Goal: Information Seeking & Learning: Check status

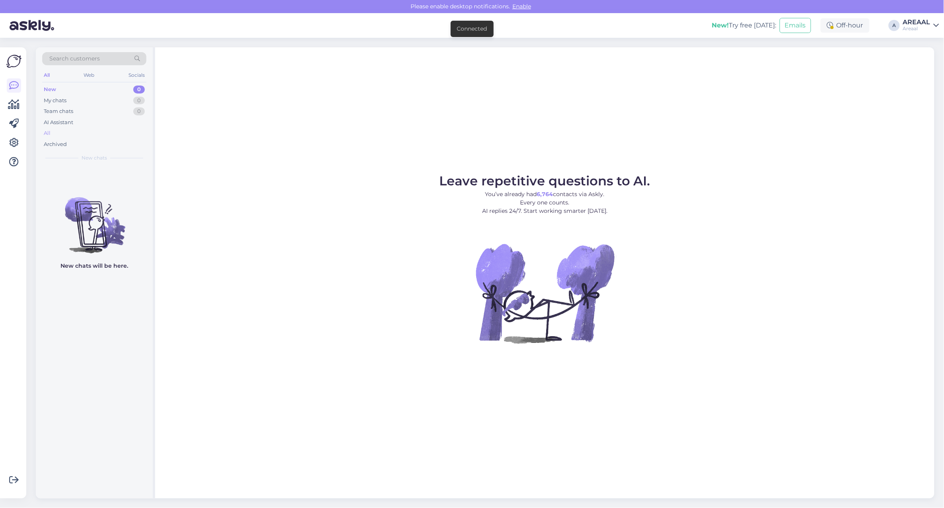
click at [82, 136] on div "All" at bounding box center [94, 133] width 104 height 11
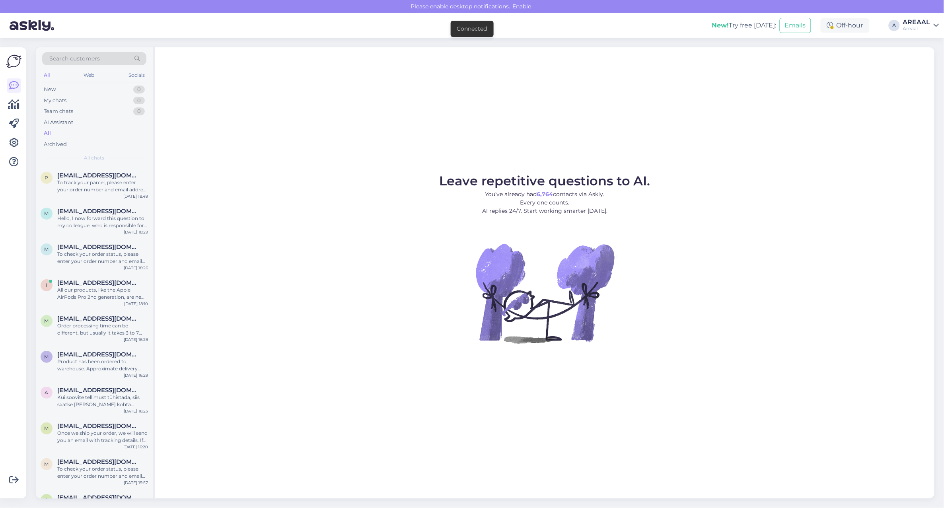
click at [398, 154] on div "Leave repetitive questions to AI. You’ve already had 6,764 contacts via Askly. …" at bounding box center [545, 272] width 780 height 451
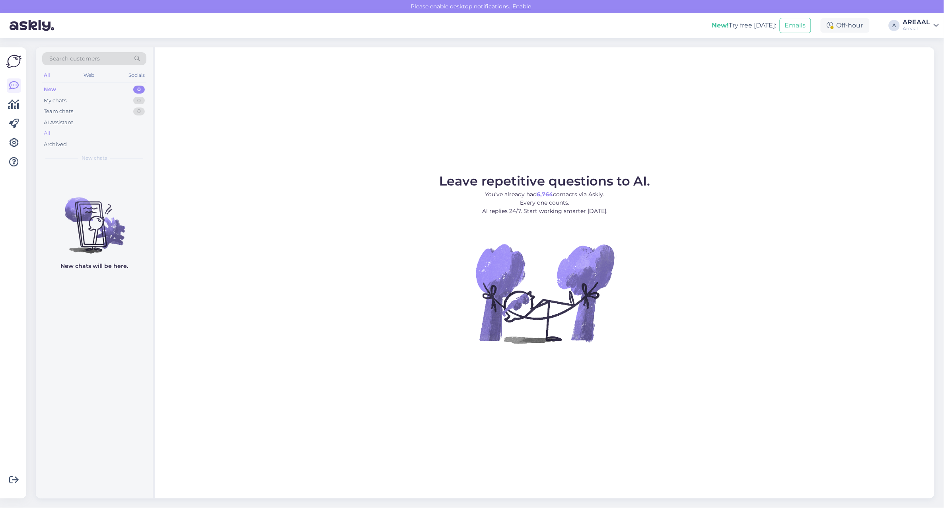
click at [107, 134] on div "All" at bounding box center [94, 133] width 104 height 11
click at [101, 132] on div "All" at bounding box center [94, 133] width 104 height 11
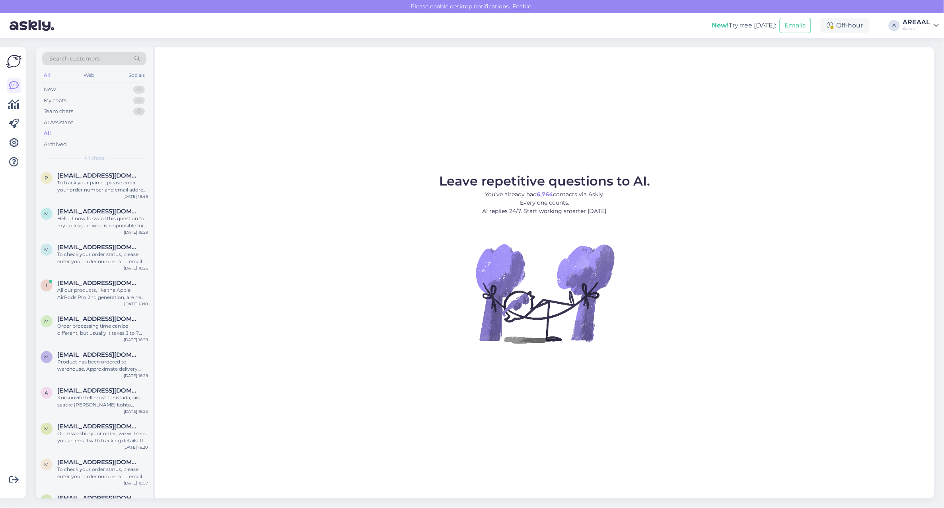
click at [462, 155] on div "Leave repetitive questions to AI. You’ve already had 6,764 contacts via Askly. …" at bounding box center [545, 272] width 780 height 451
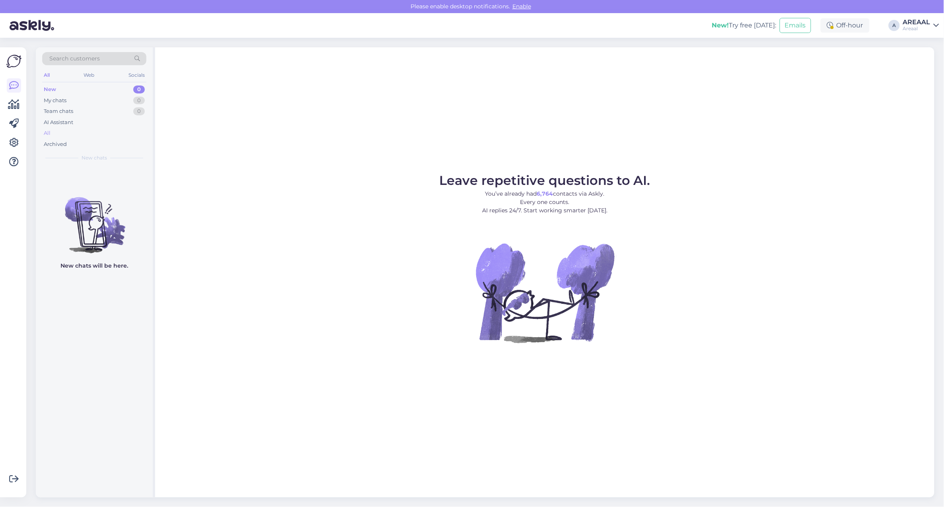
click at [59, 135] on div "All" at bounding box center [94, 133] width 104 height 11
click at [82, 133] on div "All" at bounding box center [94, 133] width 104 height 11
click at [691, 175] on figure "Leave repetitive questions to AI. You’ve already had 6,764 contacts via Askly. …" at bounding box center [544, 269] width 765 height 190
click at [692, 176] on figure "Leave repetitive questions to AI. You’ve already had 6,764 contacts via Askly. …" at bounding box center [544, 269] width 765 height 190
click at [103, 133] on div "All" at bounding box center [94, 133] width 104 height 11
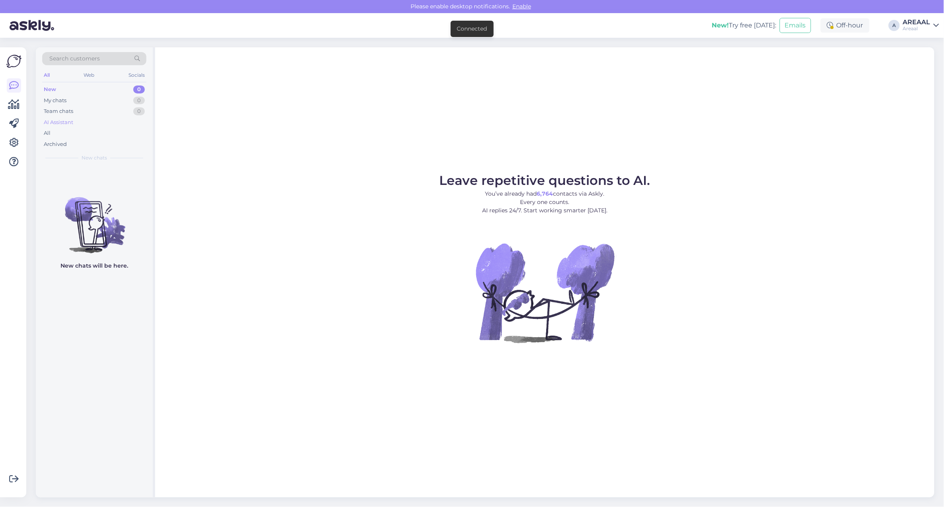
click at [92, 126] on div "AI Assistant" at bounding box center [94, 122] width 104 height 11
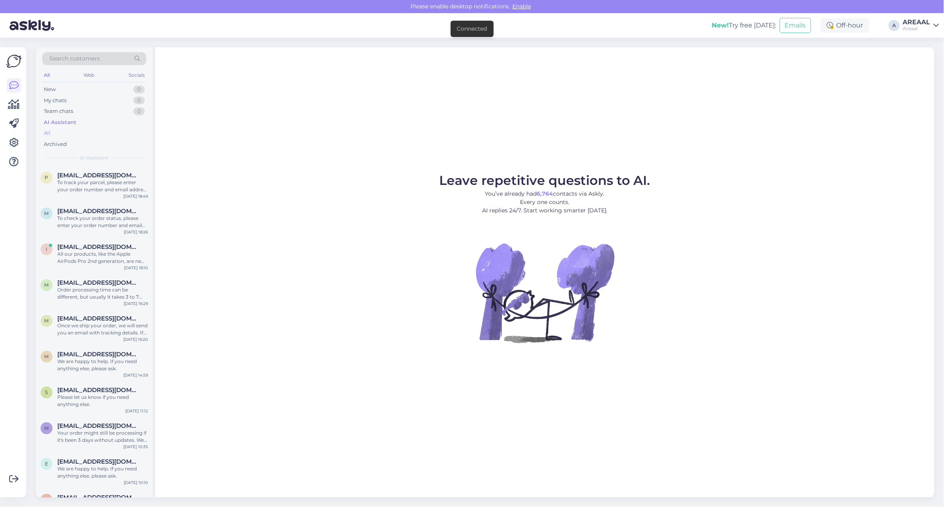
click at [90, 130] on div "All" at bounding box center [94, 133] width 104 height 11
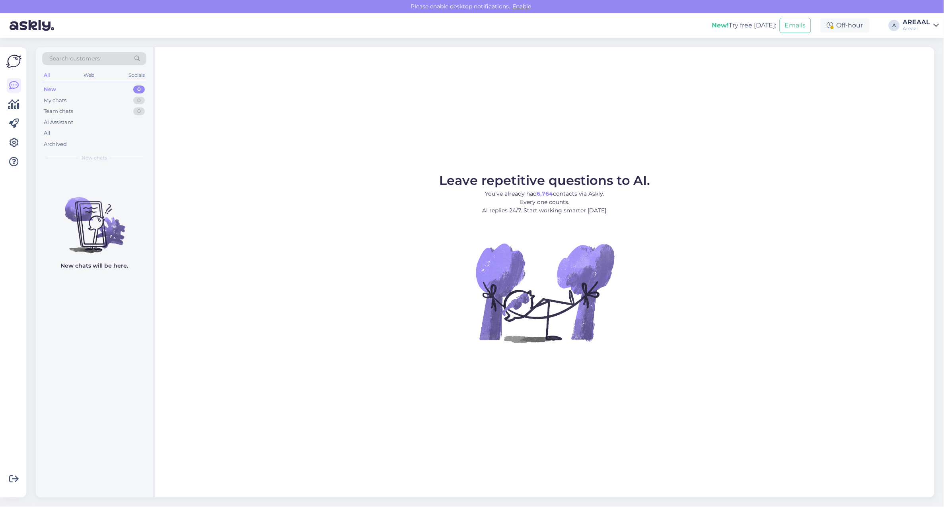
click at [602, 171] on div "Leave repetitive questions to AI. You’ve already had 6,764 contacts via Askly. …" at bounding box center [545, 272] width 780 height 451
click at [135, 132] on div "All" at bounding box center [94, 133] width 104 height 11
click at [104, 137] on div "All" at bounding box center [94, 133] width 104 height 11
click at [43, 138] on div "All" at bounding box center [94, 133] width 104 height 11
click at [73, 139] on div "Archived" at bounding box center [94, 144] width 104 height 11
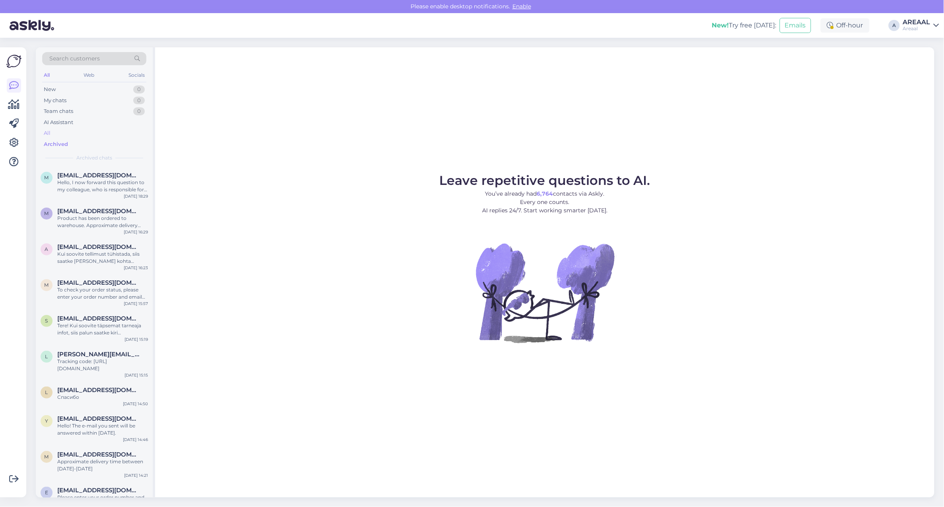
click at [75, 133] on div "All" at bounding box center [94, 133] width 104 height 11
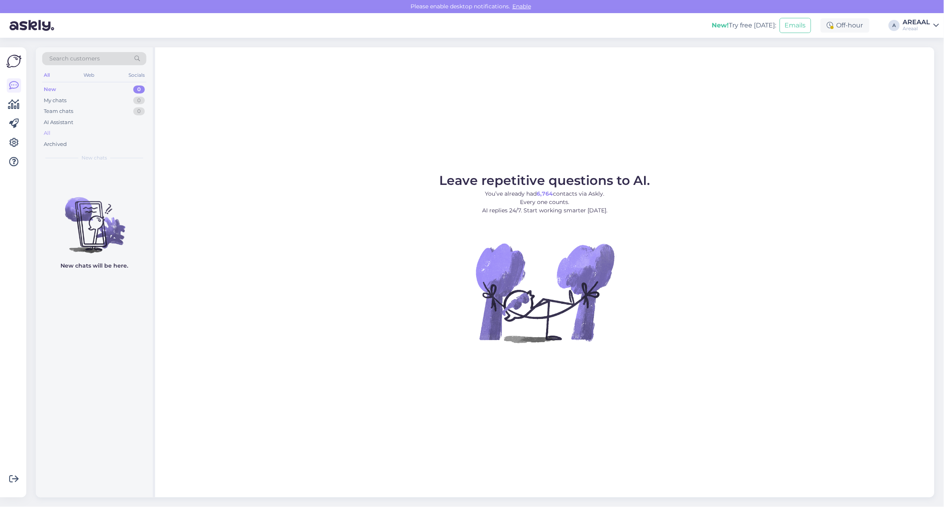
click at [96, 134] on div "All" at bounding box center [94, 133] width 104 height 11
click at [137, 133] on div "All" at bounding box center [94, 133] width 104 height 11
click at [103, 137] on div "All" at bounding box center [94, 133] width 104 height 11
click at [67, 134] on div "All" at bounding box center [94, 133] width 104 height 11
click at [118, 131] on div "All" at bounding box center [94, 133] width 104 height 11
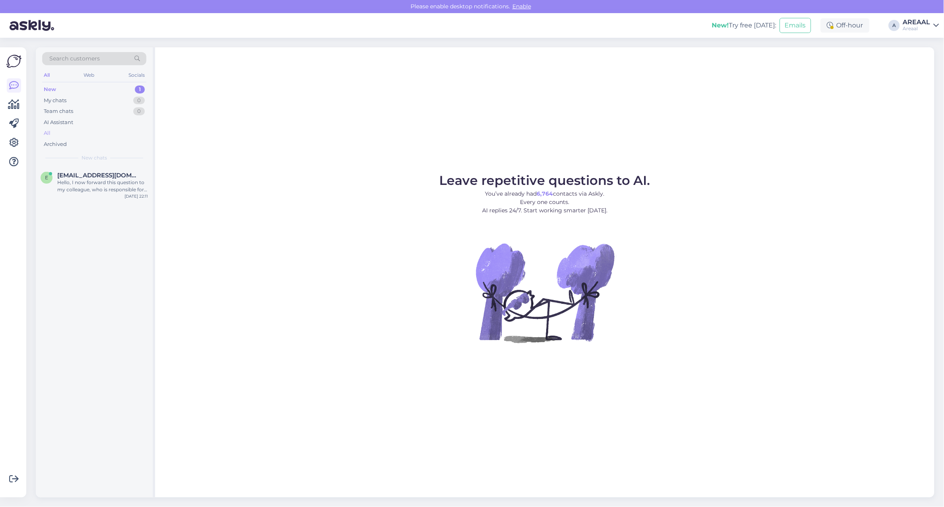
click at [103, 132] on div "All" at bounding box center [94, 133] width 104 height 11
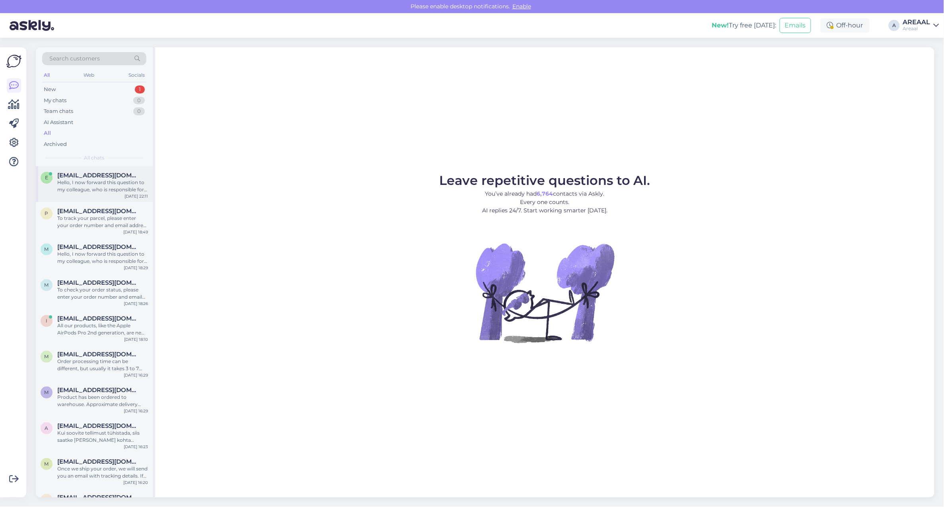
click at [118, 172] on span "[EMAIL_ADDRESS][DOMAIN_NAME]" at bounding box center [98, 175] width 83 height 7
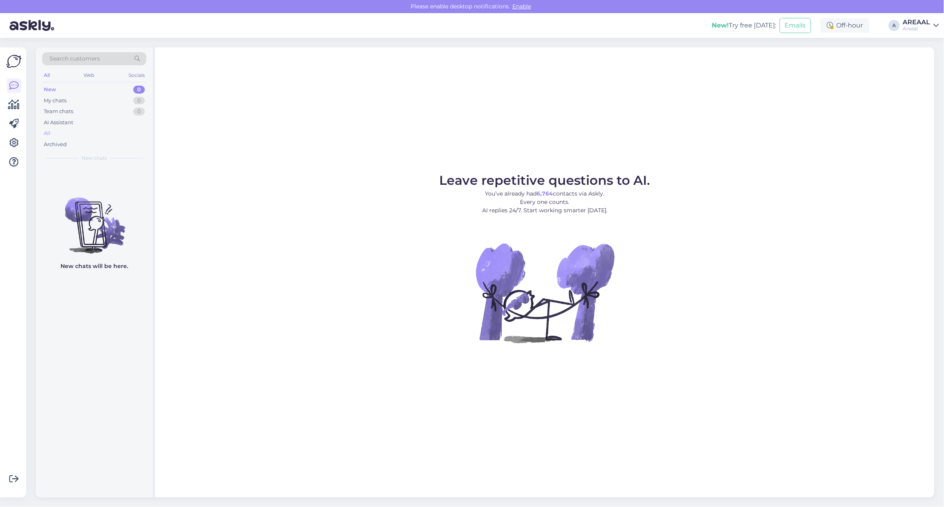
click at [122, 133] on div "All" at bounding box center [94, 133] width 104 height 11
click at [93, 132] on div "All" at bounding box center [94, 133] width 104 height 11
click at [97, 131] on div "All" at bounding box center [94, 133] width 104 height 11
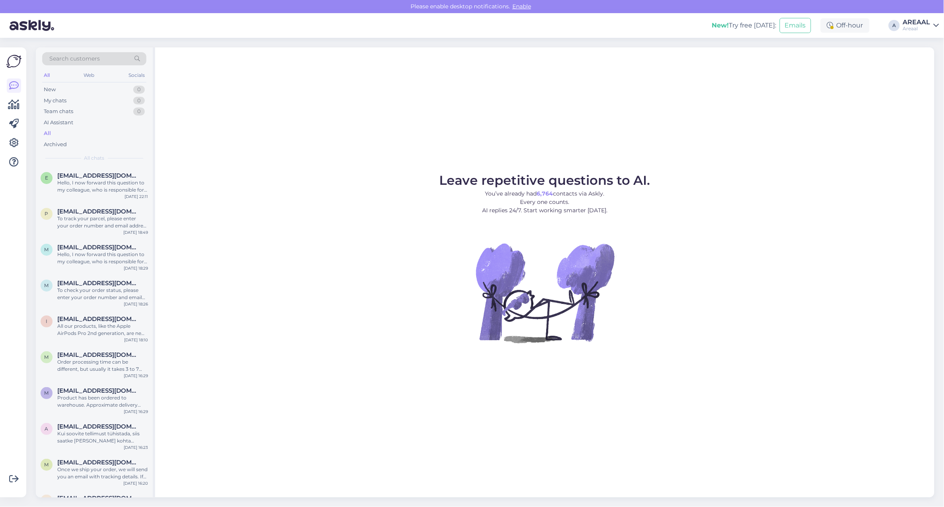
click at [325, 156] on div "Leave repetitive questions to AI. You’ve already had 6,764 contacts via Askly. …" at bounding box center [545, 272] width 780 height 450
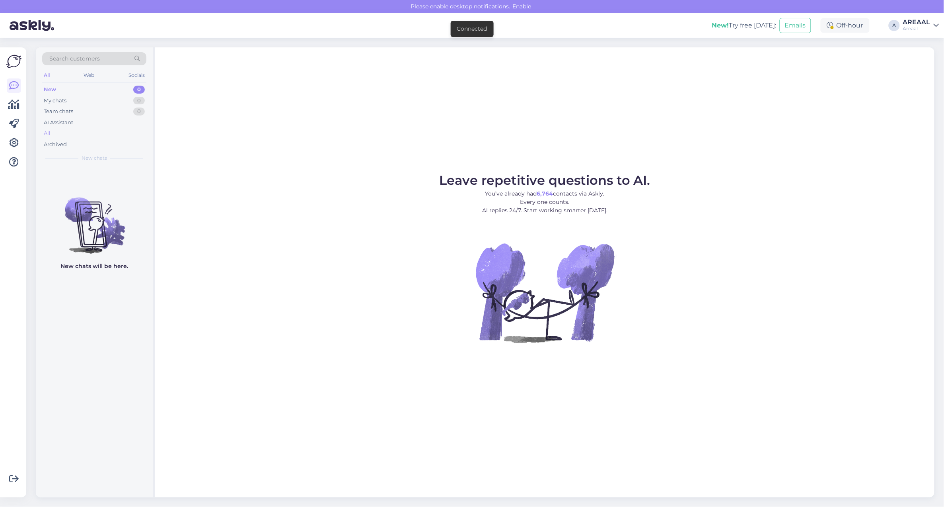
click at [69, 132] on div "All" at bounding box center [94, 133] width 104 height 11
click at [791, 164] on div "Leave repetitive questions to AI. You’ve already had 6,764 contacts via Askly. …" at bounding box center [545, 272] width 780 height 450
click at [783, 205] on figure "Leave repetitive questions to AI. You’ve already had 6,764 contacts via Askly. …" at bounding box center [544, 269] width 765 height 190
click at [751, 185] on figure "Leave repetitive questions to AI. You’ve already had 6,764 contacts via Askly. …" at bounding box center [544, 269] width 765 height 190
click at [66, 136] on div "All" at bounding box center [94, 133] width 104 height 11
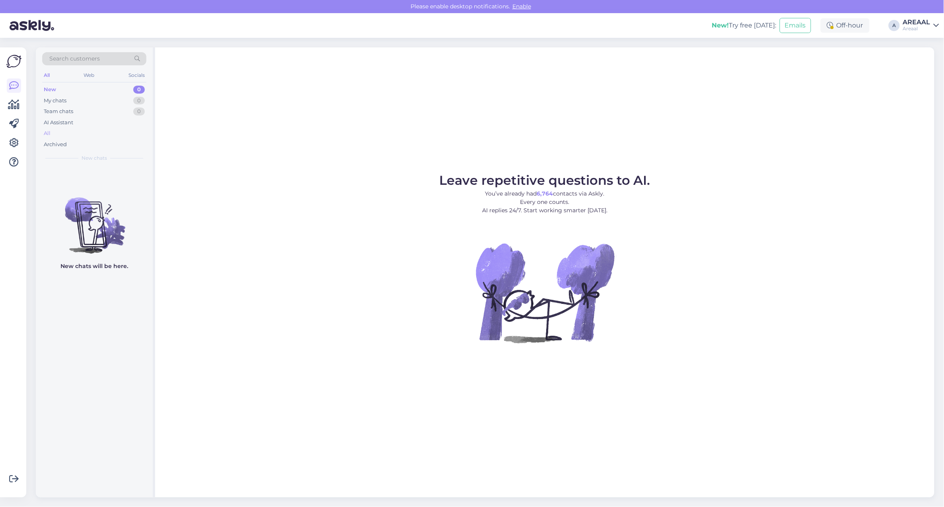
click at [68, 133] on div "All" at bounding box center [94, 133] width 104 height 11
click at [121, 127] on div "AI Assistant" at bounding box center [94, 122] width 104 height 11
click at [121, 134] on div "All" at bounding box center [94, 133] width 104 height 11
click at [98, 138] on div "All" at bounding box center [94, 133] width 104 height 11
click at [100, 133] on div "All" at bounding box center [94, 133] width 104 height 11
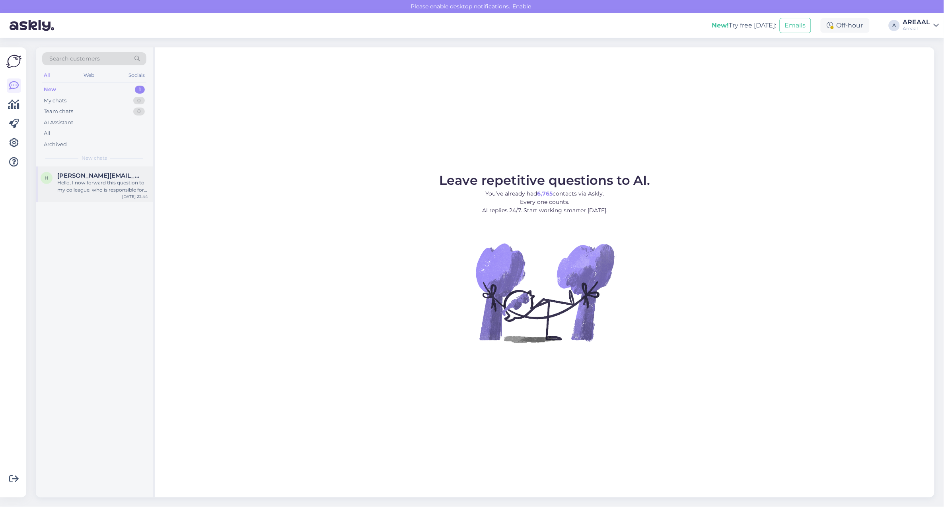
click at [98, 173] on span "[PERSON_NAME][EMAIL_ADDRESS][DOMAIN_NAME]" at bounding box center [98, 175] width 83 height 7
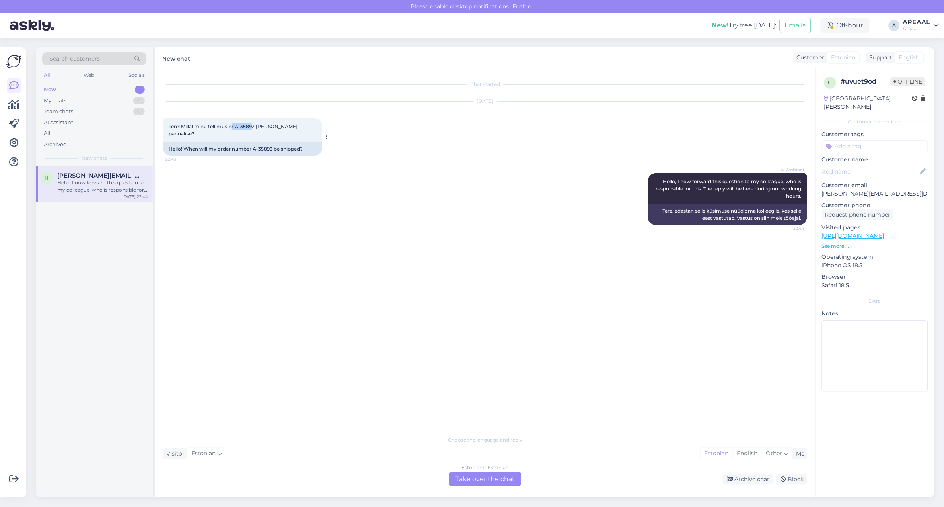
copy span "r A-3589"
copy span "A-3589"
drag, startPoint x: 255, startPoint y: 125, endPoint x: 237, endPoint y: 127, distance: 17.6
click at [237, 127] on span "Tere! Millal minu tellimus nr A-35892 teele pannakse?" at bounding box center [234, 129] width 130 height 13
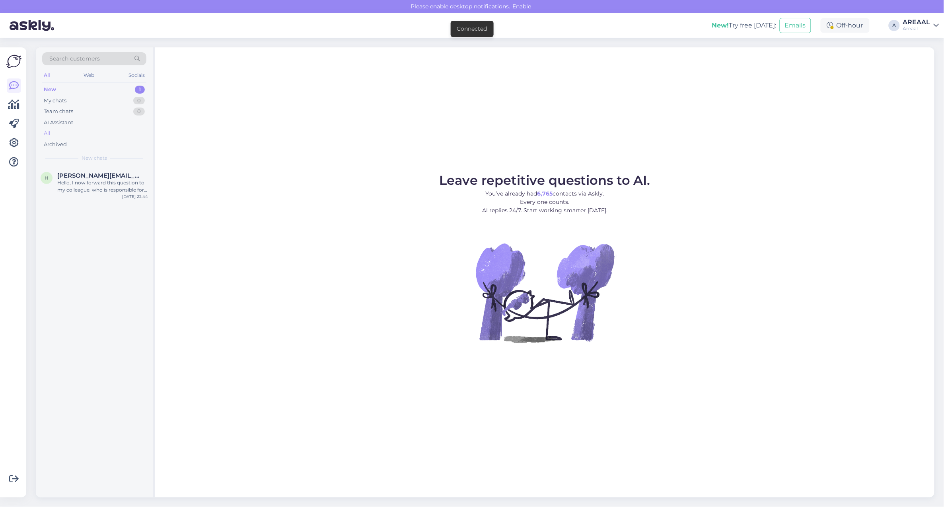
click at [76, 130] on div "All" at bounding box center [94, 133] width 104 height 11
click at [63, 135] on div "All" at bounding box center [94, 133] width 104 height 11
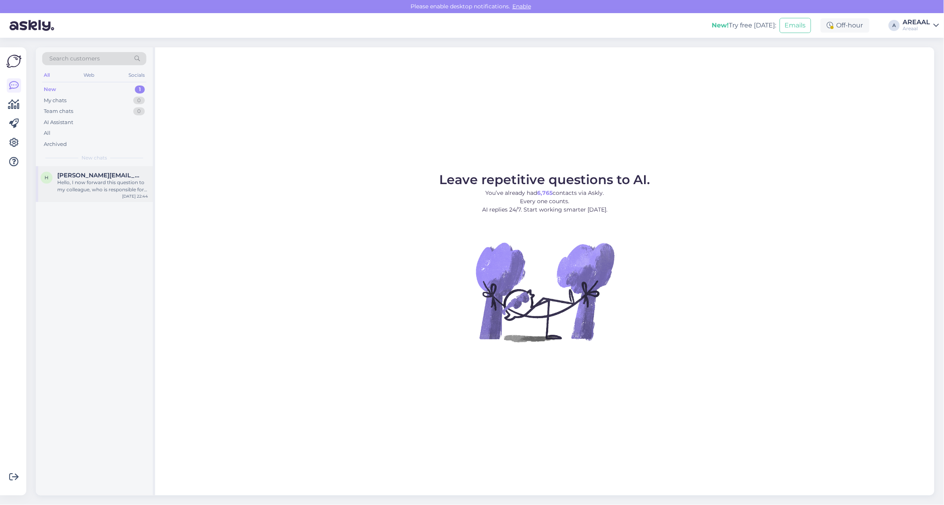
click at [121, 179] on div "Hello, I now forward this question to my colleague, who is responsible for this…" at bounding box center [102, 186] width 91 height 14
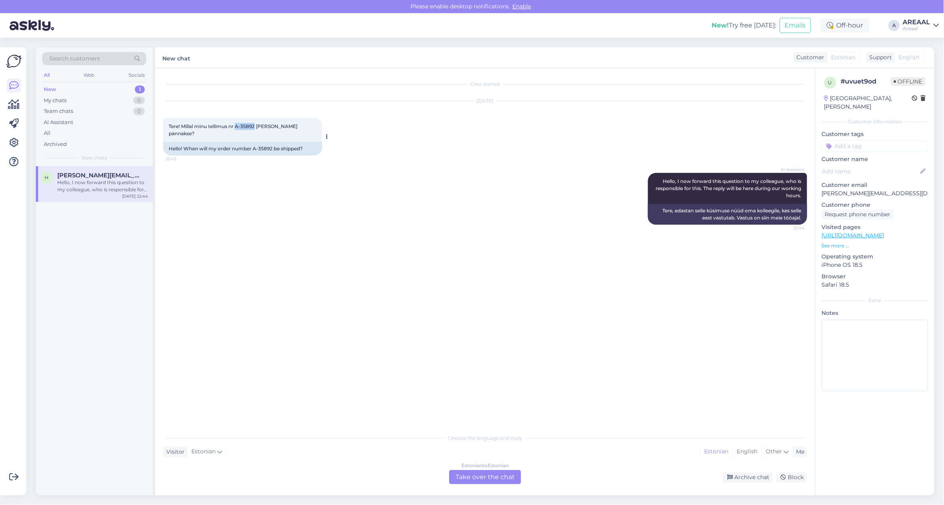
drag, startPoint x: 256, startPoint y: 129, endPoint x: 238, endPoint y: 128, distance: 18.3
click at [238, 128] on span "Tere! Millal minu tellimus nr A-35892 teele pannakse?" at bounding box center [234, 129] width 130 height 13
copy span "A-35892"
click at [757, 470] on div "Estonian to Estonian Take over the chat Archive chat Block" at bounding box center [485, 477] width 644 height 14
click at [757, 476] on div "Archive chat" at bounding box center [748, 477] width 50 height 11
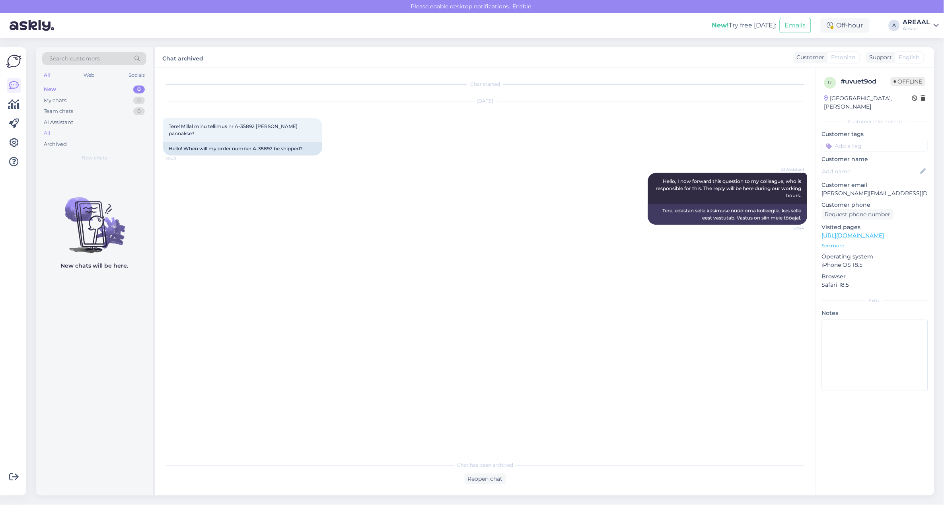
click at [107, 134] on div "All" at bounding box center [94, 133] width 104 height 11
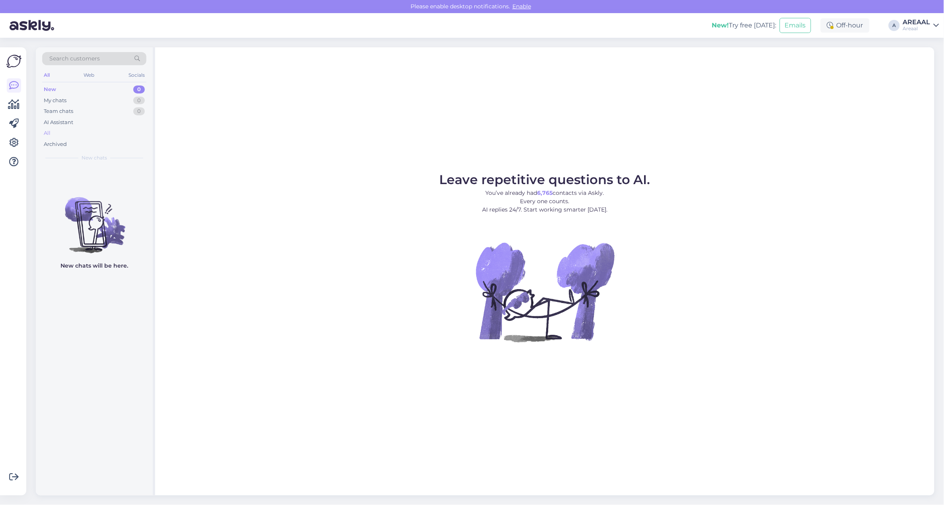
click at [110, 128] on div "All" at bounding box center [94, 133] width 104 height 11
click at [70, 122] on div "AI Assistant" at bounding box center [58, 123] width 29 height 8
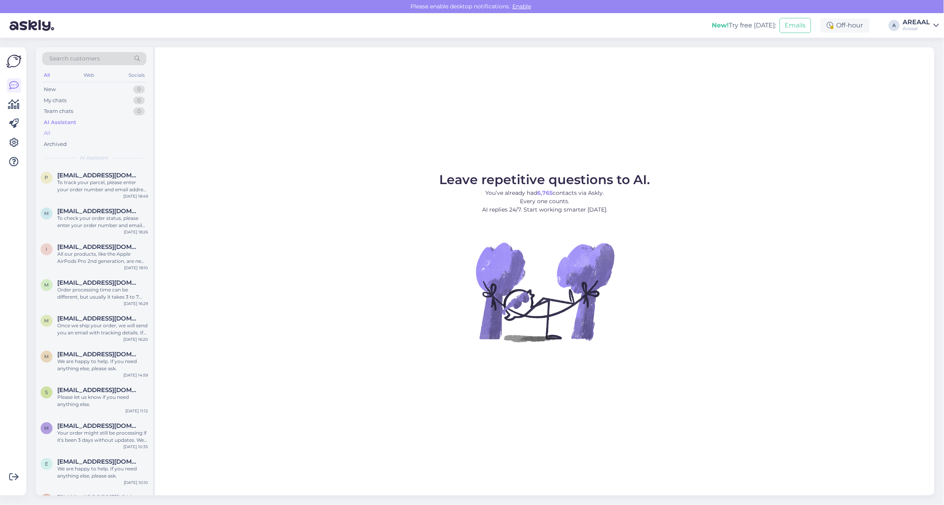
click at [71, 129] on div "All" at bounding box center [94, 133] width 104 height 11
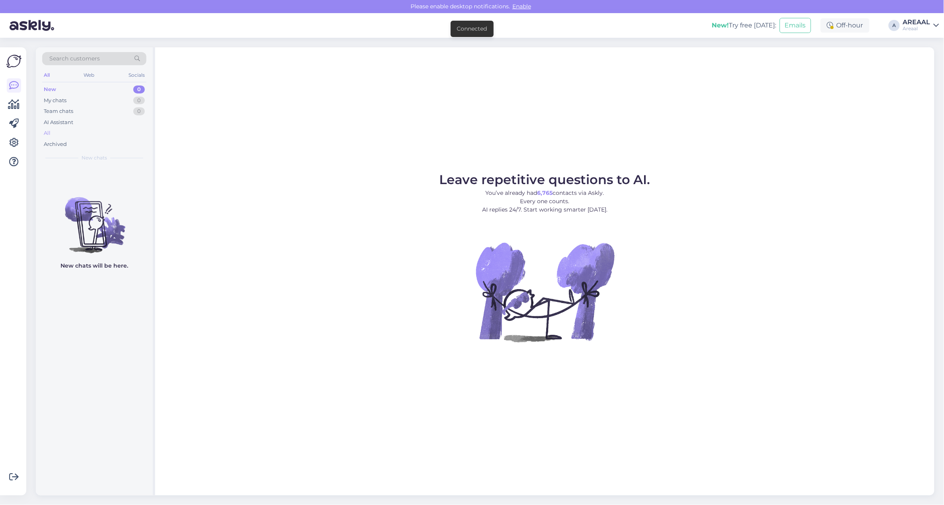
click at [84, 132] on div "All" at bounding box center [94, 133] width 104 height 11
click at [83, 132] on div "All" at bounding box center [94, 133] width 104 height 11
click at [78, 133] on div "All" at bounding box center [94, 133] width 104 height 11
click at [127, 123] on div "AI Assistant" at bounding box center [94, 122] width 104 height 11
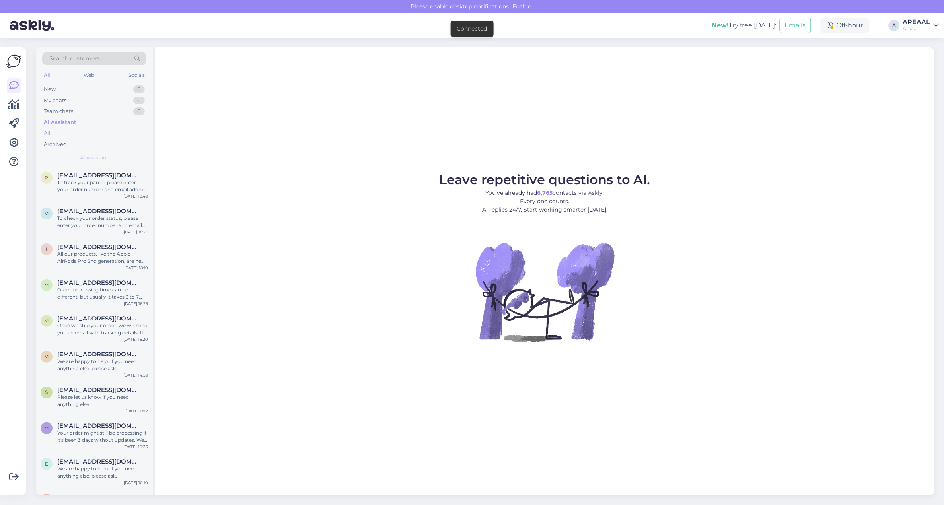
click at [119, 132] on div "All" at bounding box center [94, 133] width 104 height 11
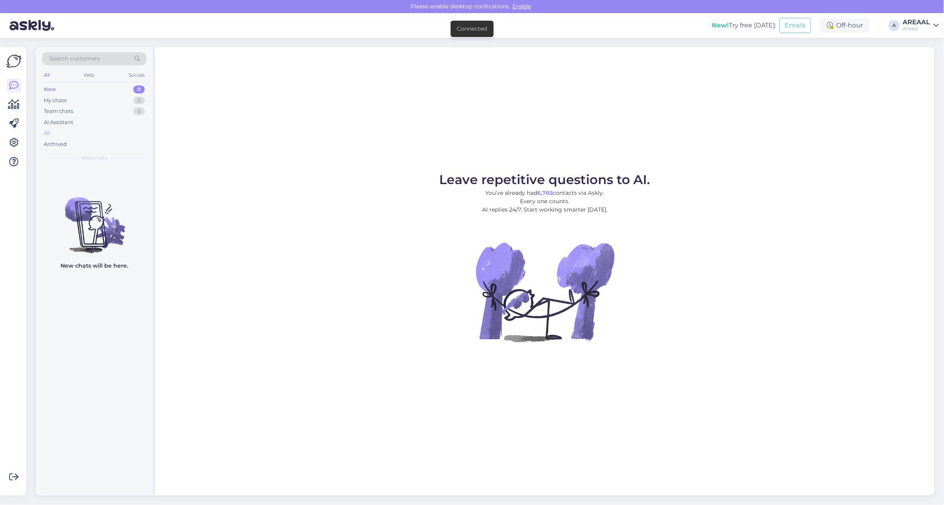
click at [80, 131] on div "All" at bounding box center [94, 133] width 104 height 11
click at [106, 134] on div "All" at bounding box center [94, 133] width 104 height 11
click at [107, 130] on div "All" at bounding box center [94, 133] width 104 height 11
click at [109, 132] on div "All" at bounding box center [94, 133] width 104 height 11
click at [101, 132] on div "All" at bounding box center [94, 133] width 104 height 11
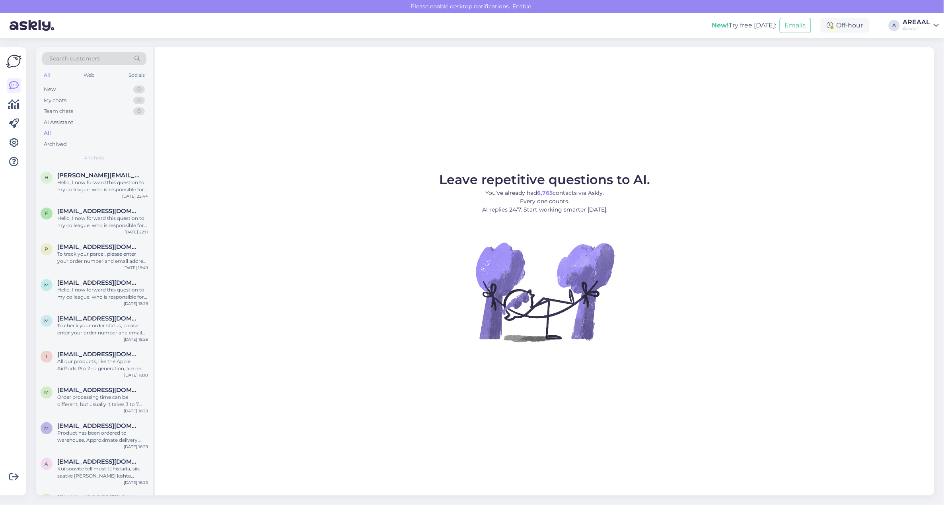
click at [361, 156] on div "Leave repetitive questions to AI. You’ve already had 6,765 contacts via Askly. …" at bounding box center [545, 271] width 780 height 449
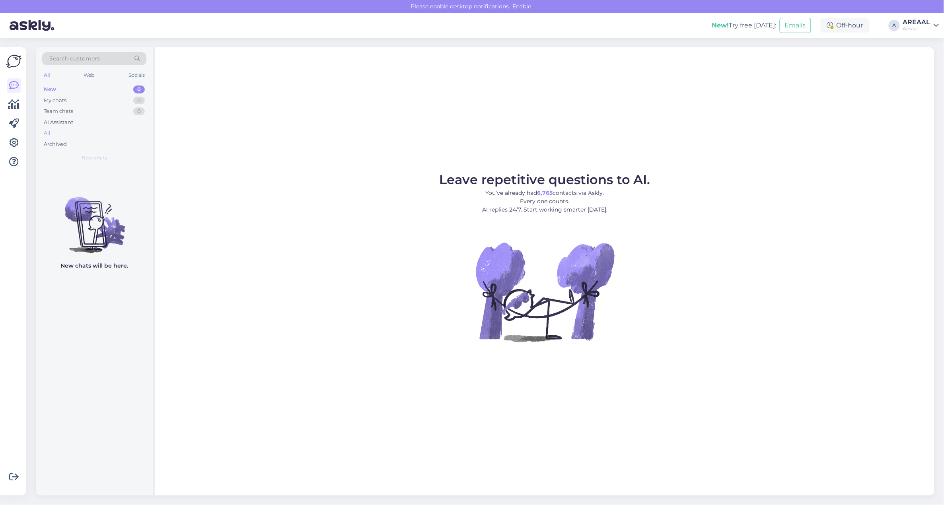
click at [113, 130] on div "All" at bounding box center [94, 133] width 104 height 11
click at [132, 132] on div "All" at bounding box center [94, 133] width 104 height 11
